Goal: Information Seeking & Learning: Learn about a topic

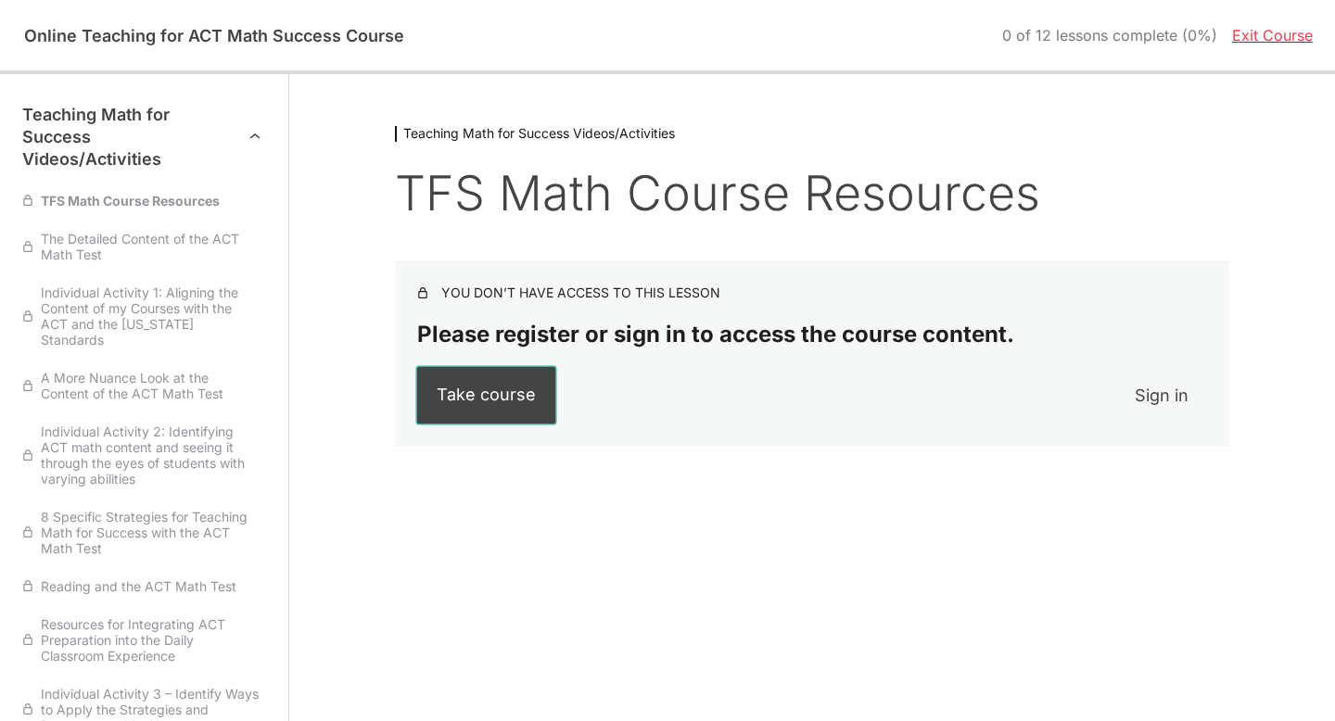
click at [482, 413] on link "Take course" at bounding box center [486, 395] width 138 height 57
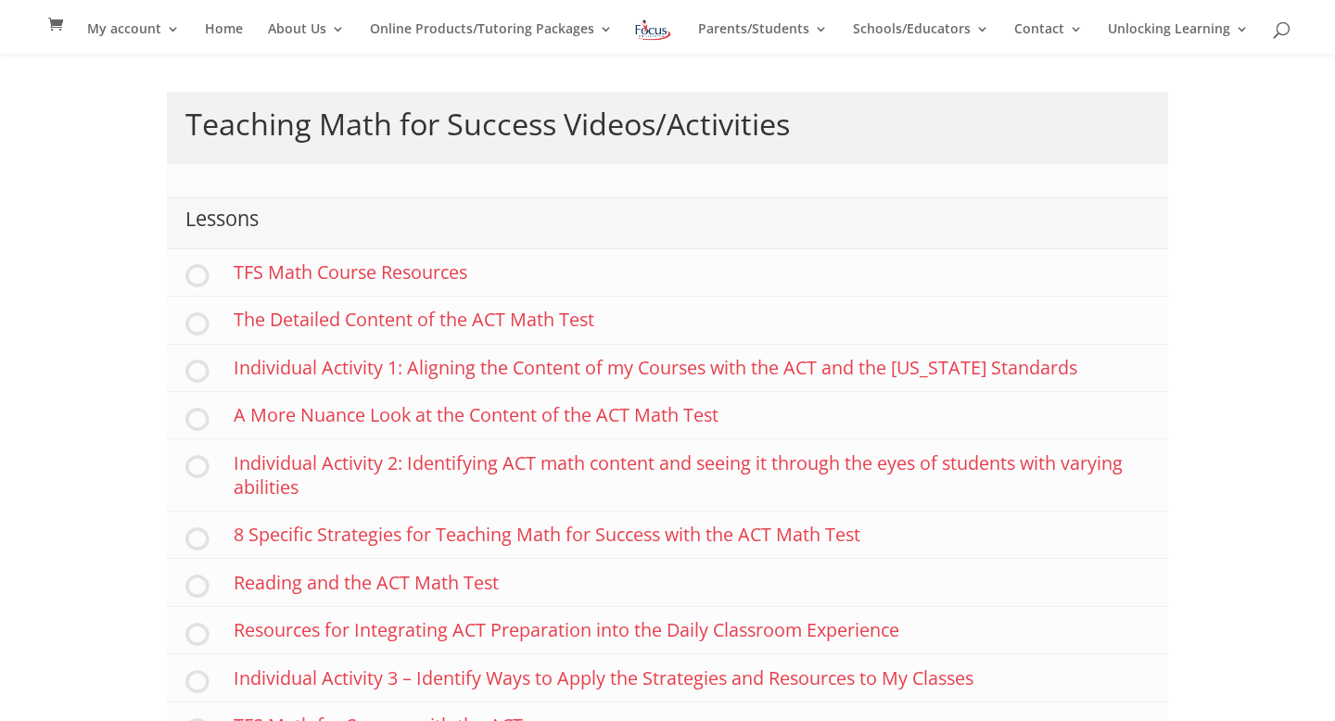
scroll to position [102, 0]
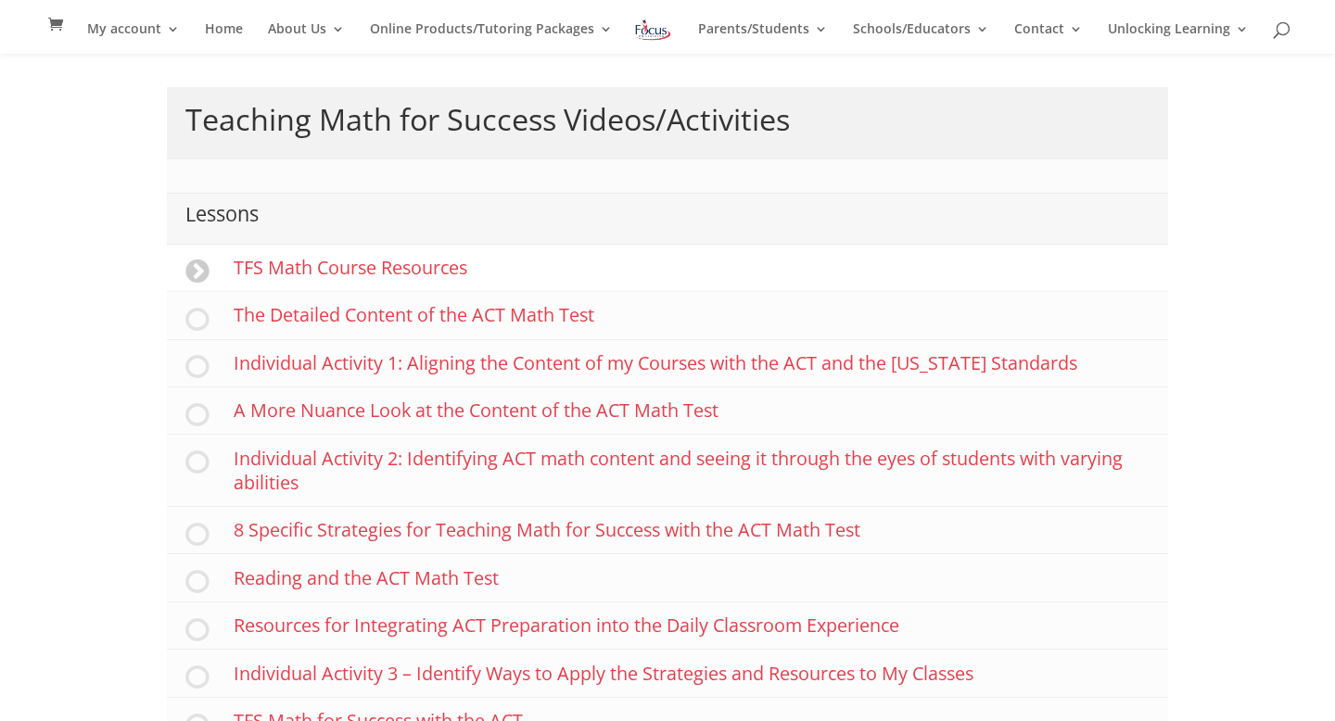
click at [340, 272] on link "TFS Math Course Resources" at bounding box center [667, 268] width 1001 height 47
